Goal: Transaction & Acquisition: Purchase product/service

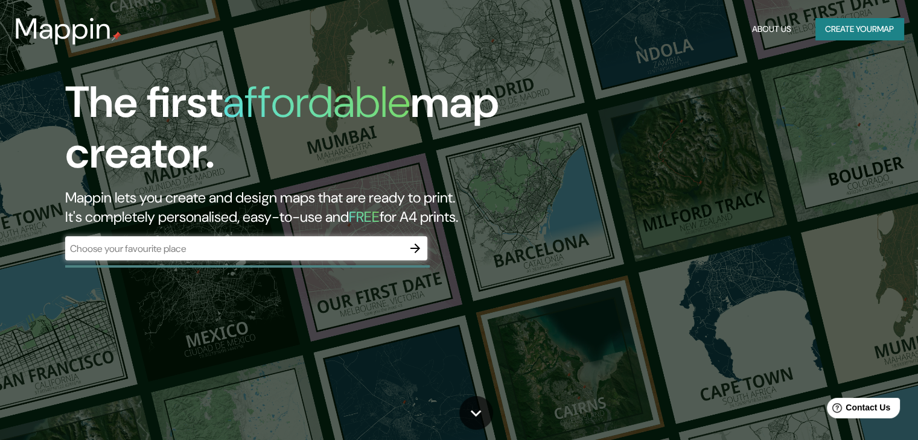
click at [228, 256] on div "​" at bounding box center [246, 249] width 362 height 24
click at [417, 246] on icon "button" at bounding box center [415, 249] width 10 height 10
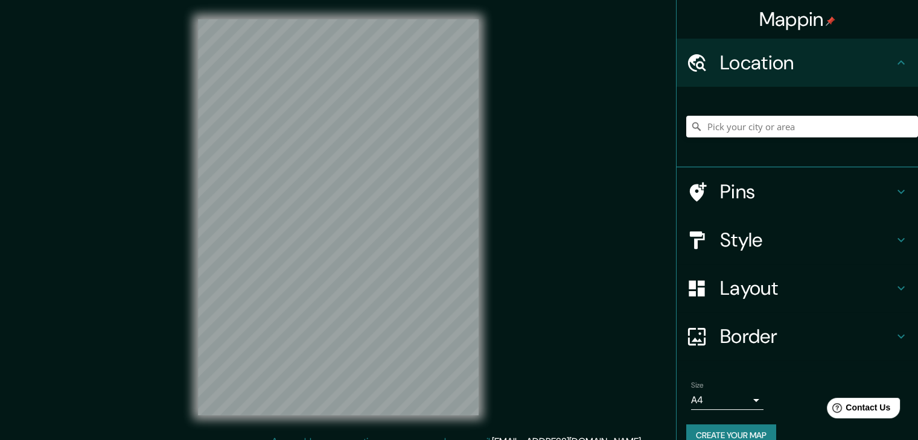
click at [734, 240] on h4 "Style" at bounding box center [807, 240] width 174 height 24
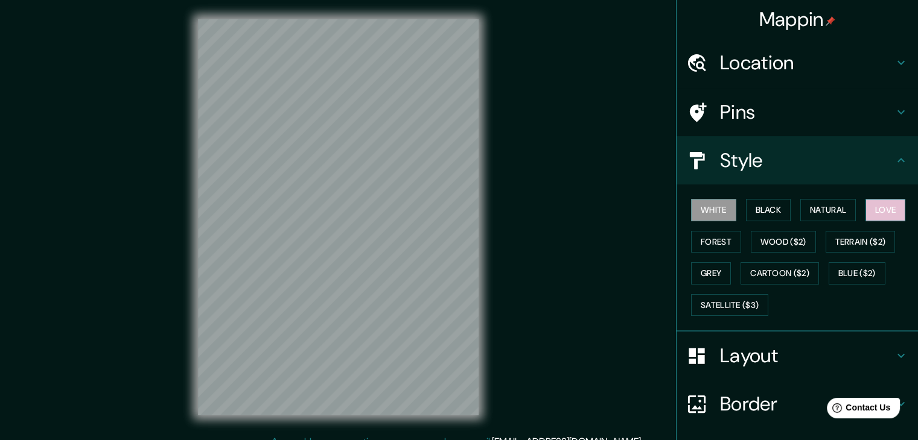
click at [882, 211] on button "Love" at bounding box center [885, 210] width 40 height 22
click at [772, 208] on button "Black" at bounding box center [768, 210] width 45 height 22
click at [771, 206] on button "Black" at bounding box center [768, 210] width 45 height 22
click at [884, 210] on button "Love" at bounding box center [885, 210] width 40 height 22
click at [795, 71] on h4 "Location" at bounding box center [807, 63] width 174 height 24
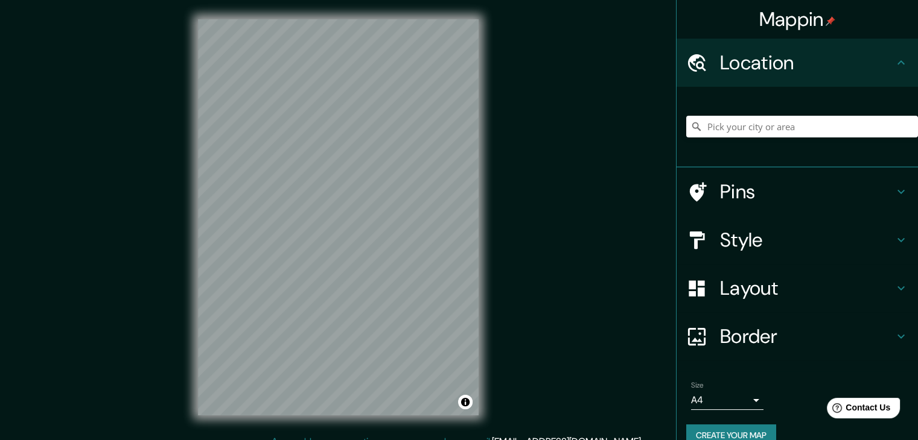
click at [757, 112] on div at bounding box center [802, 127] width 232 height 60
click at [743, 121] on input "Pick your city or area" at bounding box center [802, 127] width 232 height 22
click at [507, 241] on div "Mappin Location [GEOGRAPHIC_DATA], [GEOGRAPHIC_DATA], [GEOGRAPHIC_DATA] [GEOGRA…" at bounding box center [459, 227] width 918 height 454
click at [875, 126] on input "Xochimilco, [GEOGRAPHIC_DATA], [GEOGRAPHIC_DATA]" at bounding box center [802, 127] width 232 height 22
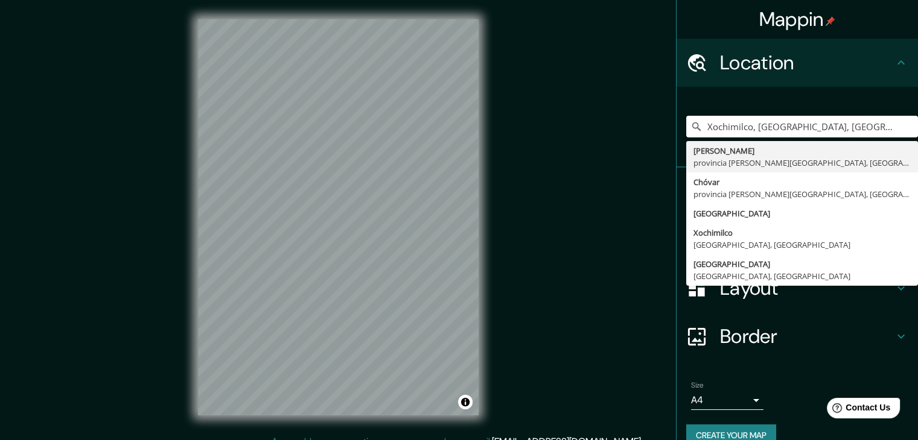
drag, startPoint x: 862, startPoint y: 129, endPoint x: 659, endPoint y: 101, distance: 205.3
click at [659, 101] on div "Mappin Location [GEOGRAPHIC_DATA], [GEOGRAPHIC_DATA], [GEOGRAPHIC_DATA] [GEOGRA…" at bounding box center [459, 227] width 918 height 454
paste input "-C. Maíz & Capulines, Santiago Tepalcatlalpan, Xochimilco, [GEOGRAPHIC_DATA], C…"
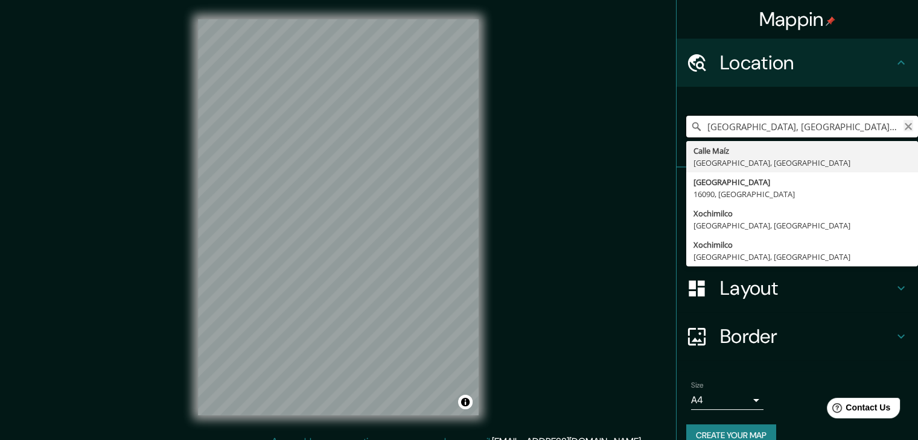
type input "[GEOGRAPHIC_DATA], [GEOGRAPHIC_DATA][PERSON_NAME], [GEOGRAPHIC_DATA]"
click at [903, 129] on icon "Clear" at bounding box center [908, 127] width 10 height 10
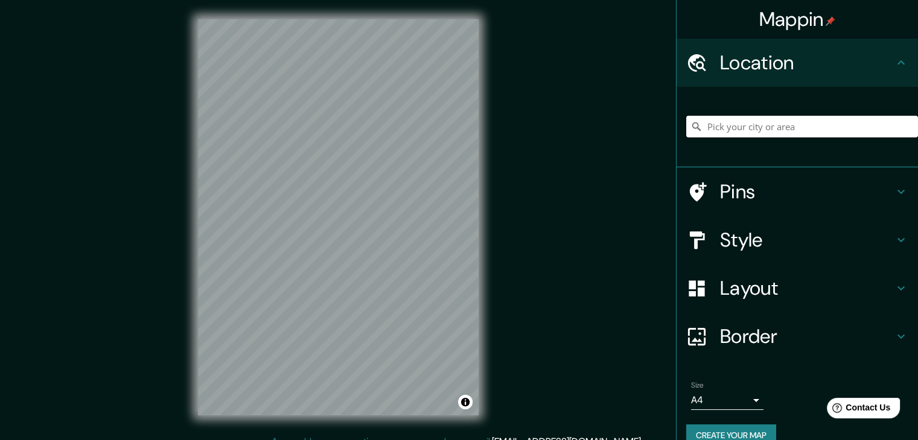
paste input "-C. Maíz & Capulines, Santiago Tepalcatlalpan, Xochimilco, [GEOGRAPHIC_DATA], C…"
type input "[GEOGRAPHIC_DATA], [GEOGRAPHIC_DATA], [GEOGRAPHIC_DATA]"
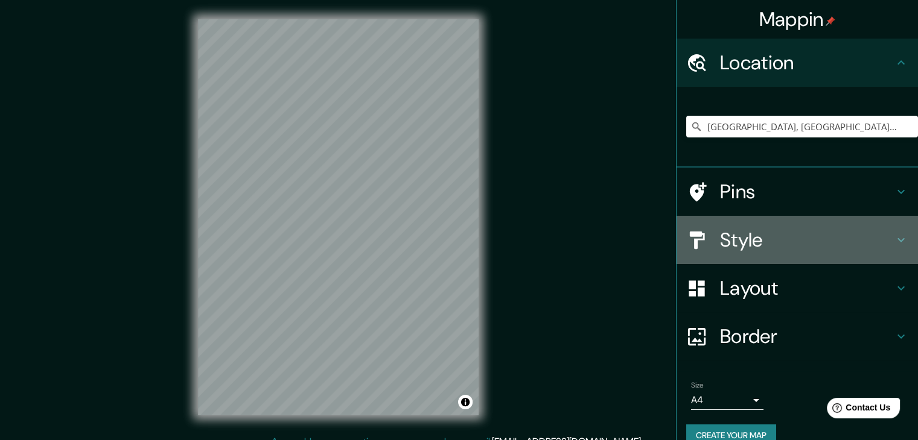
click at [723, 243] on h4 "Style" at bounding box center [807, 240] width 174 height 24
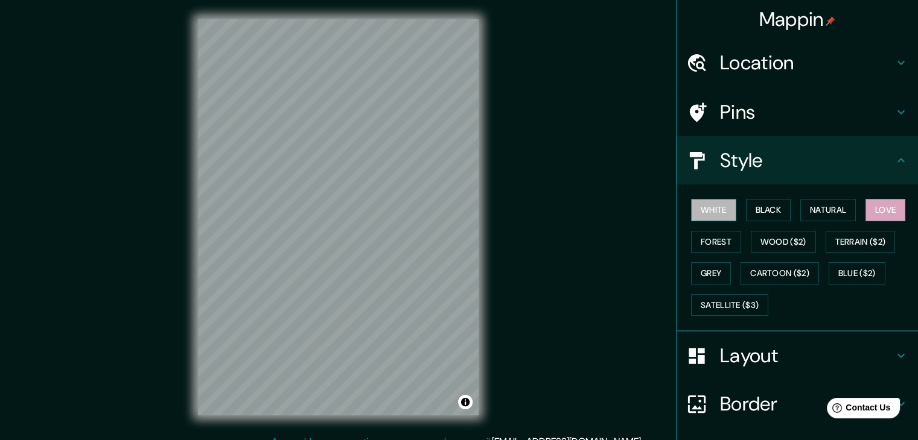
click at [701, 210] on button "White" at bounding box center [713, 210] width 45 height 22
click at [763, 208] on button "Black" at bounding box center [768, 210] width 45 height 22
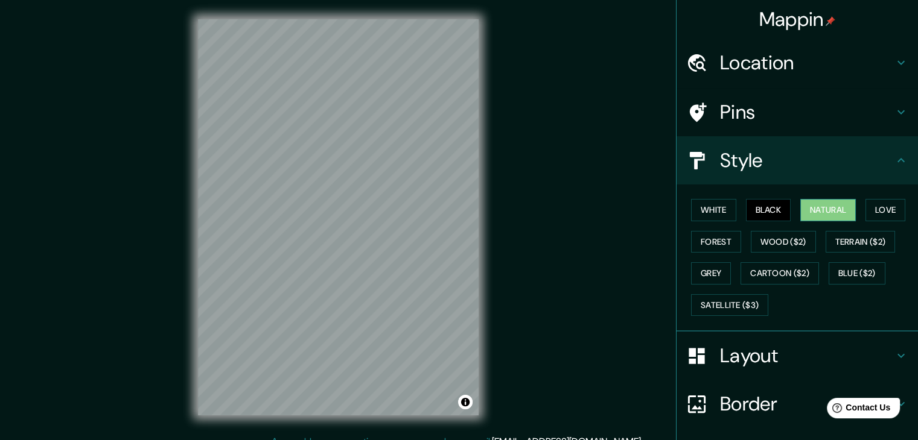
click at [804, 208] on button "Natural" at bounding box center [828, 210] width 56 height 22
click at [886, 212] on button "Love" at bounding box center [885, 210] width 40 height 22
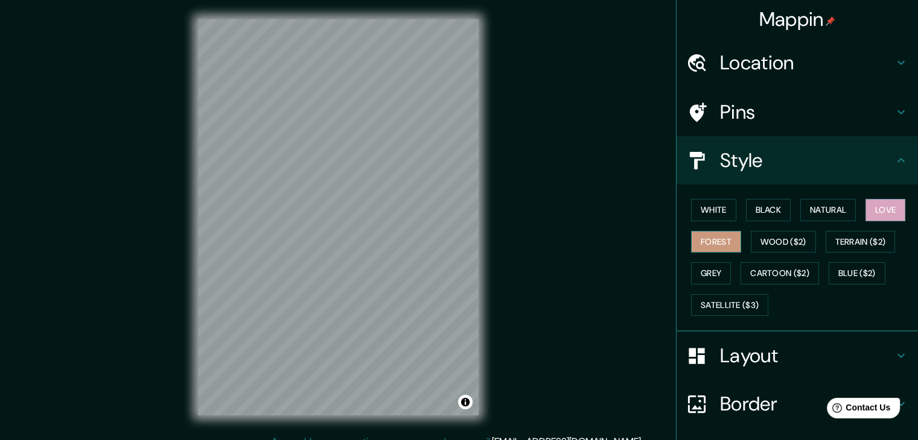
click at [708, 238] on button "Forest" at bounding box center [716, 242] width 50 height 22
click at [885, 216] on button "Love" at bounding box center [885, 210] width 40 height 22
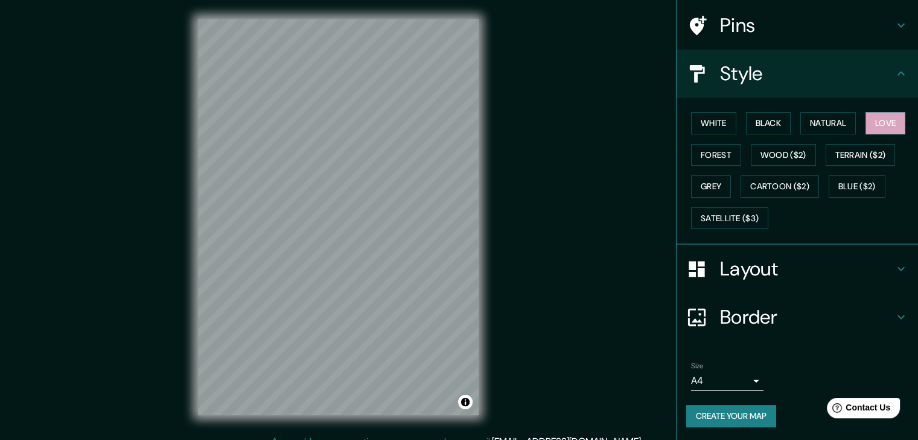
click at [784, 322] on h4 "Border" at bounding box center [807, 317] width 174 height 24
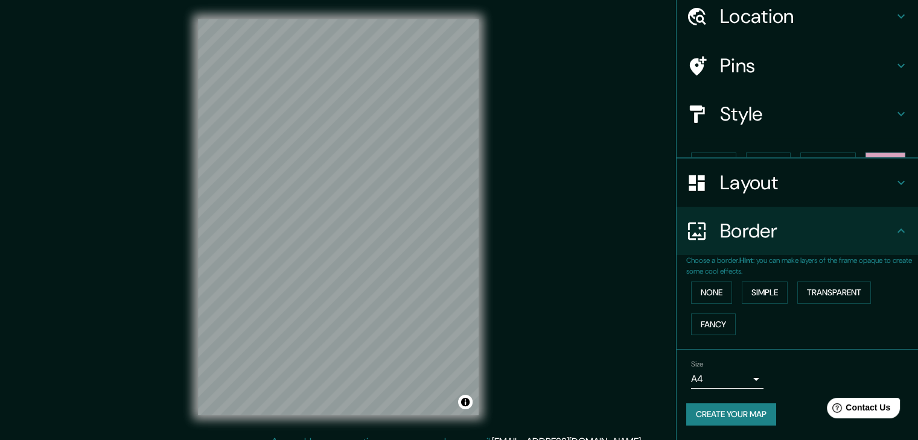
scroll to position [25, 0]
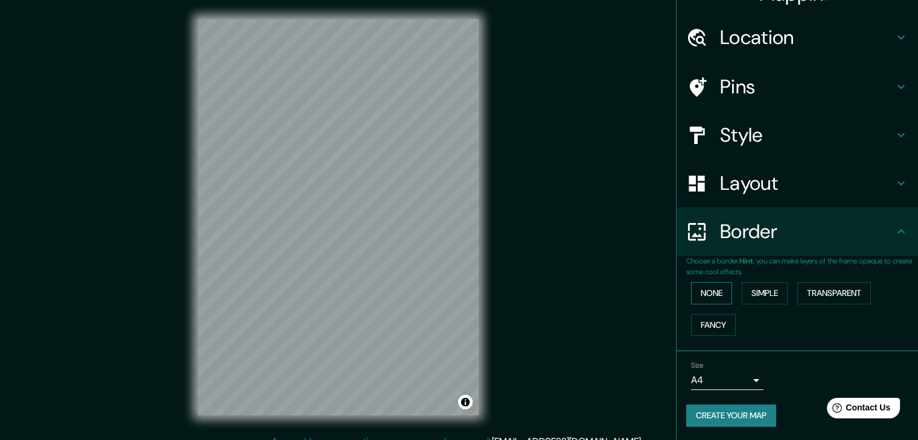
click at [702, 289] on button "None" at bounding box center [711, 293] width 41 height 22
click at [747, 288] on button "Simple" at bounding box center [765, 293] width 46 height 22
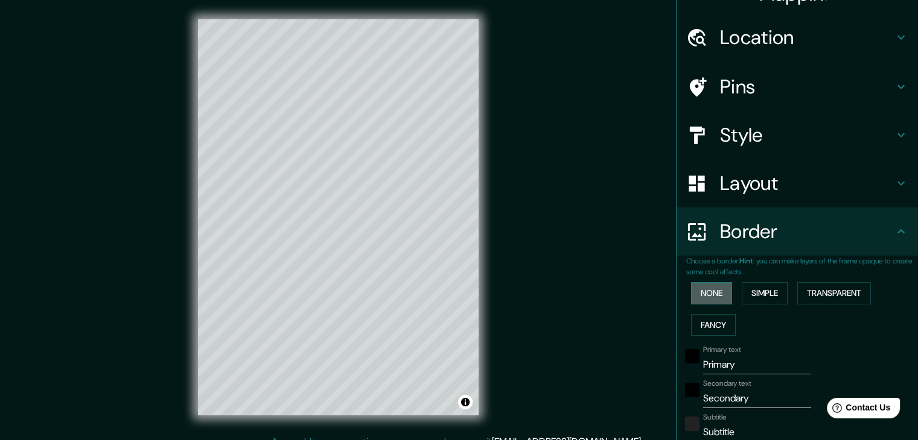
click at [713, 294] on button "None" at bounding box center [711, 293] width 41 height 22
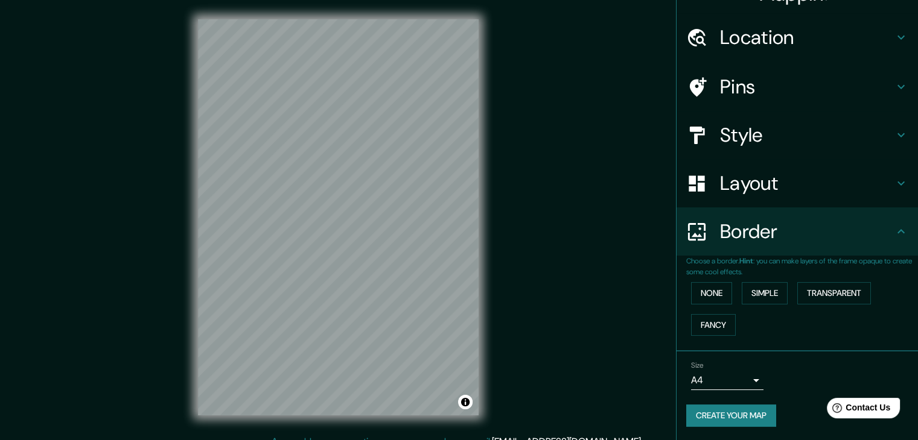
click at [751, 123] on h4 "Style" at bounding box center [807, 135] width 174 height 24
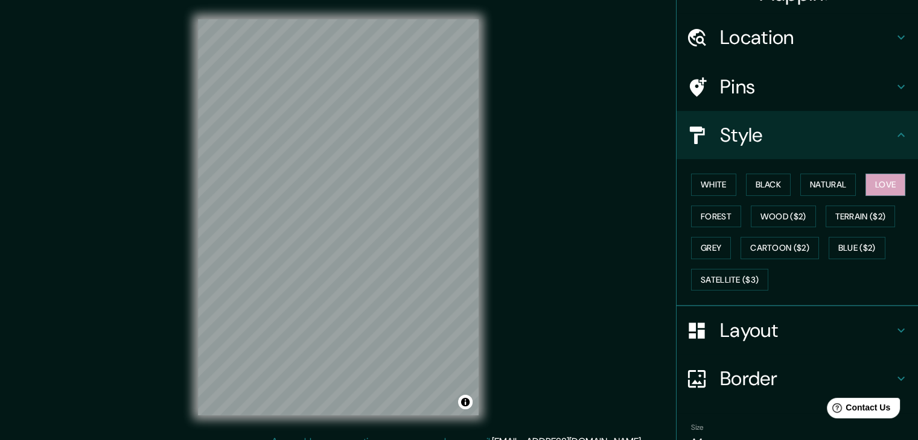
click at [731, 94] on h4 "Pins" at bounding box center [807, 87] width 174 height 24
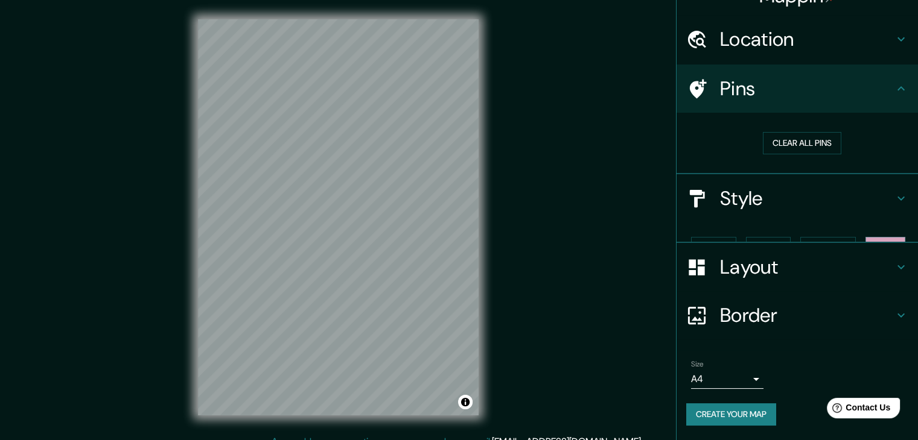
scroll to position [2, 0]
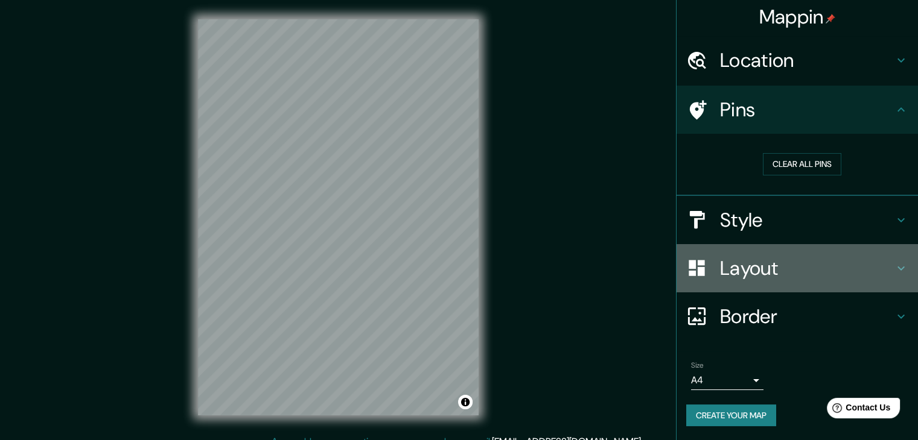
click at [729, 268] on h4 "Layout" at bounding box center [807, 268] width 174 height 24
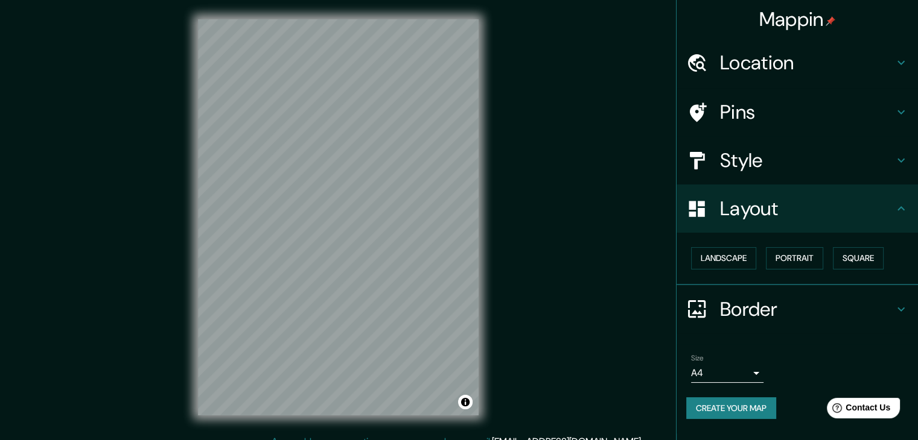
scroll to position [14, 0]
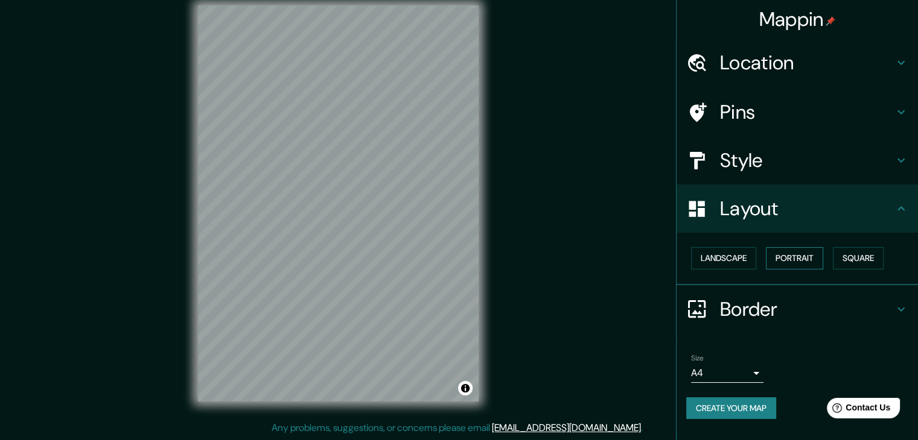
click at [798, 261] on button "Portrait" at bounding box center [794, 258] width 57 height 22
click at [871, 255] on button "Square" at bounding box center [858, 258] width 51 height 22
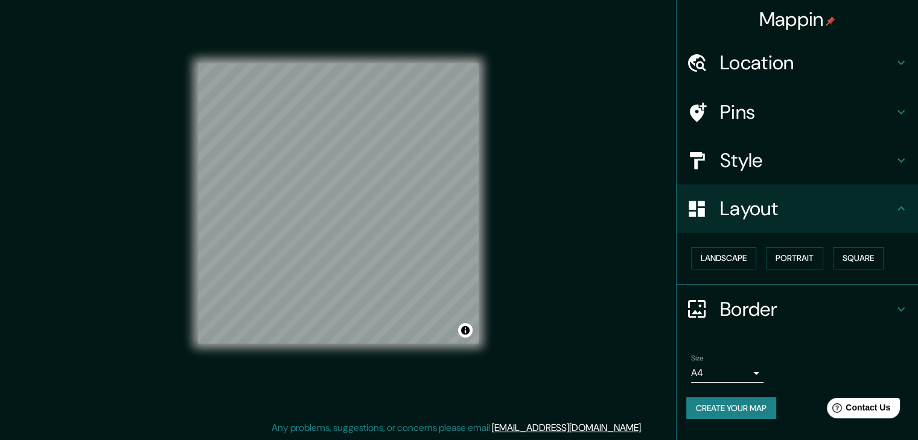
click at [423, 363] on div "© Mapbox © OpenStreetMap Improve this map" at bounding box center [338, 203] width 281 height 396
